Goal: Task Accomplishment & Management: Manage account settings

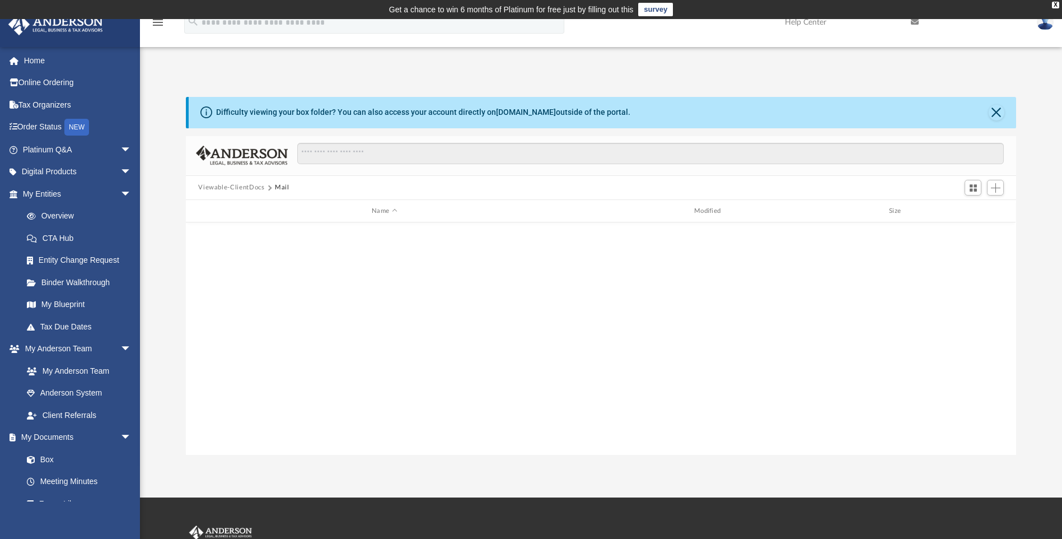
scroll to position [246, 822]
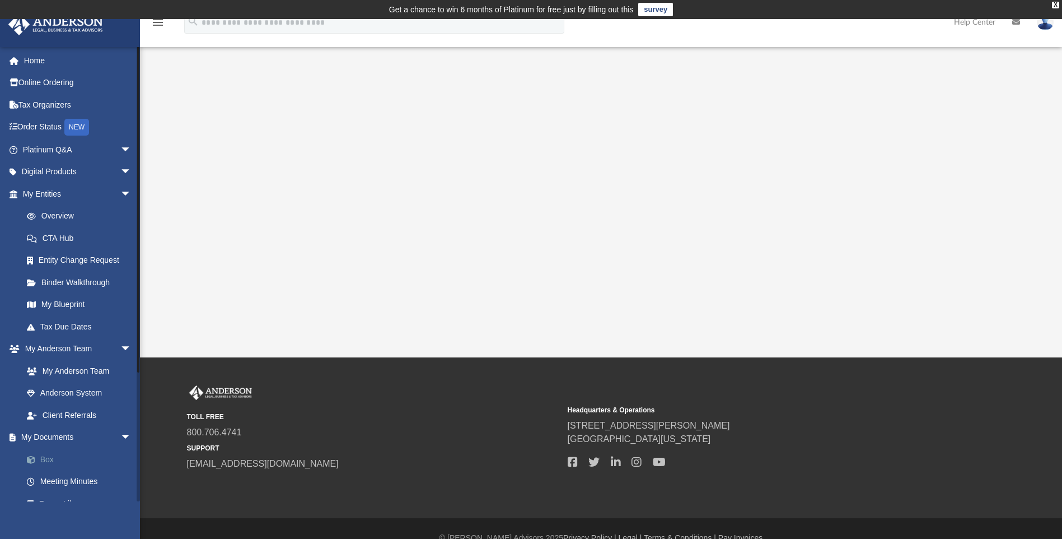
click at [47, 461] on link "Box" at bounding box center [82, 459] width 133 height 22
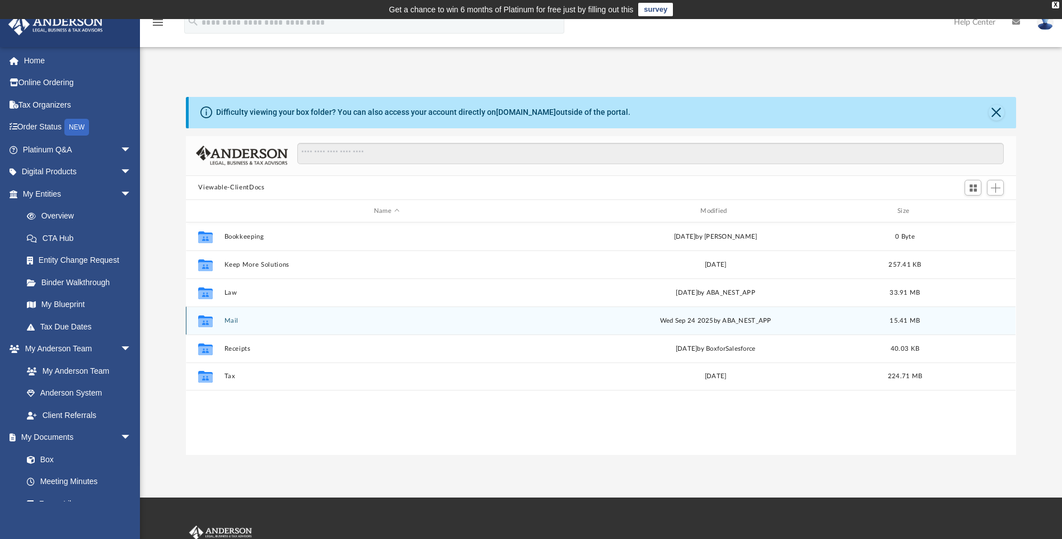
scroll to position [246, 822]
click at [230, 324] on button "Mail" at bounding box center [386, 320] width 324 height 7
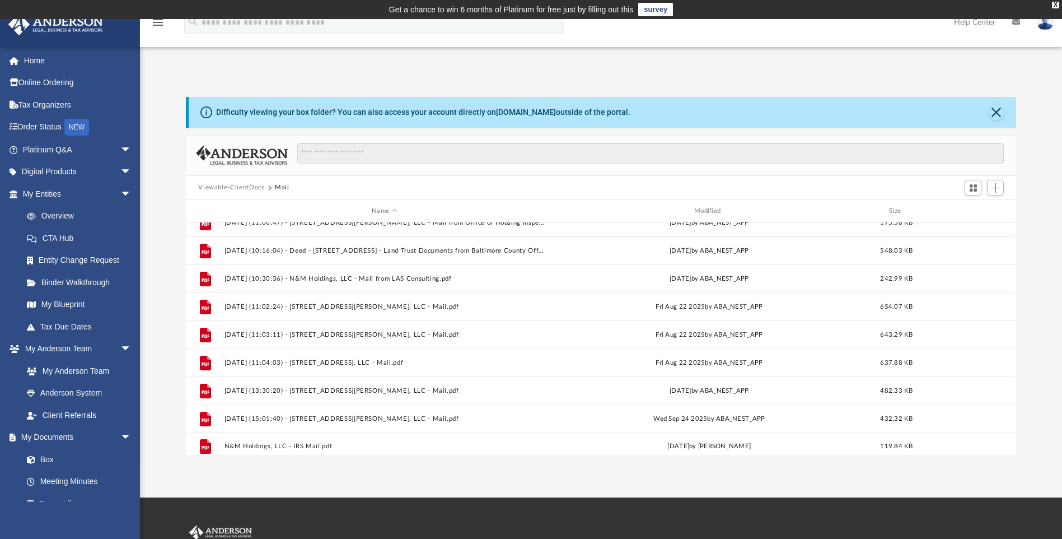
scroll to position [916, 0]
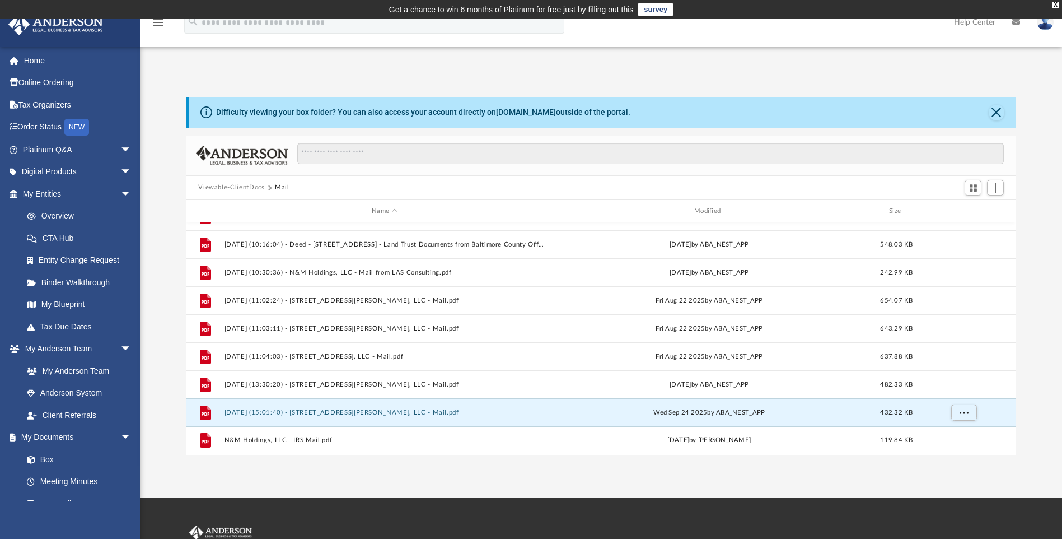
click at [382, 413] on button "[DATE] (15:01:40) - [STREET_ADDRESS][PERSON_NAME], LLC - Mail.pdf" at bounding box center [384, 412] width 320 height 7
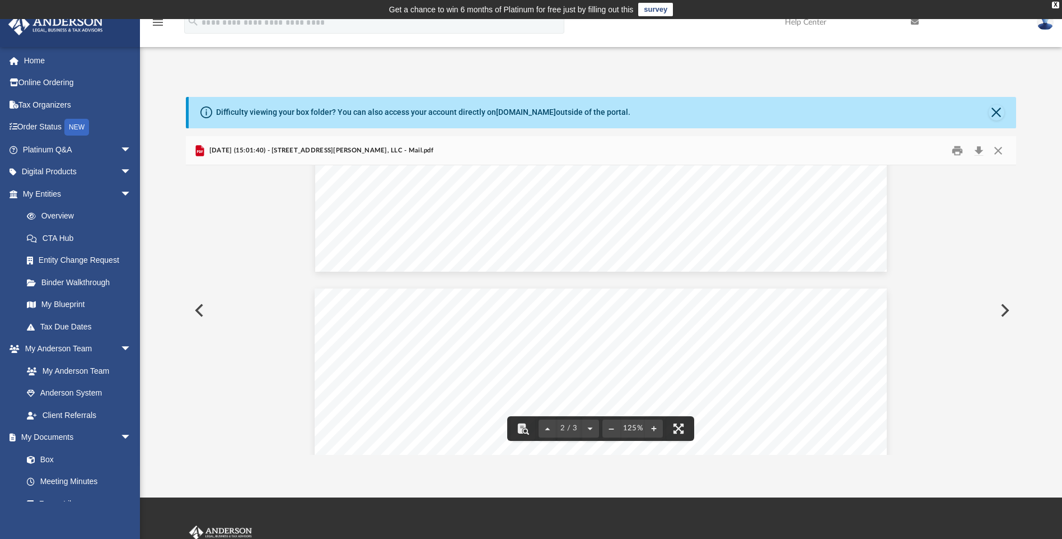
scroll to position [704, 0]
